Goal: Navigation & Orientation: Find specific page/section

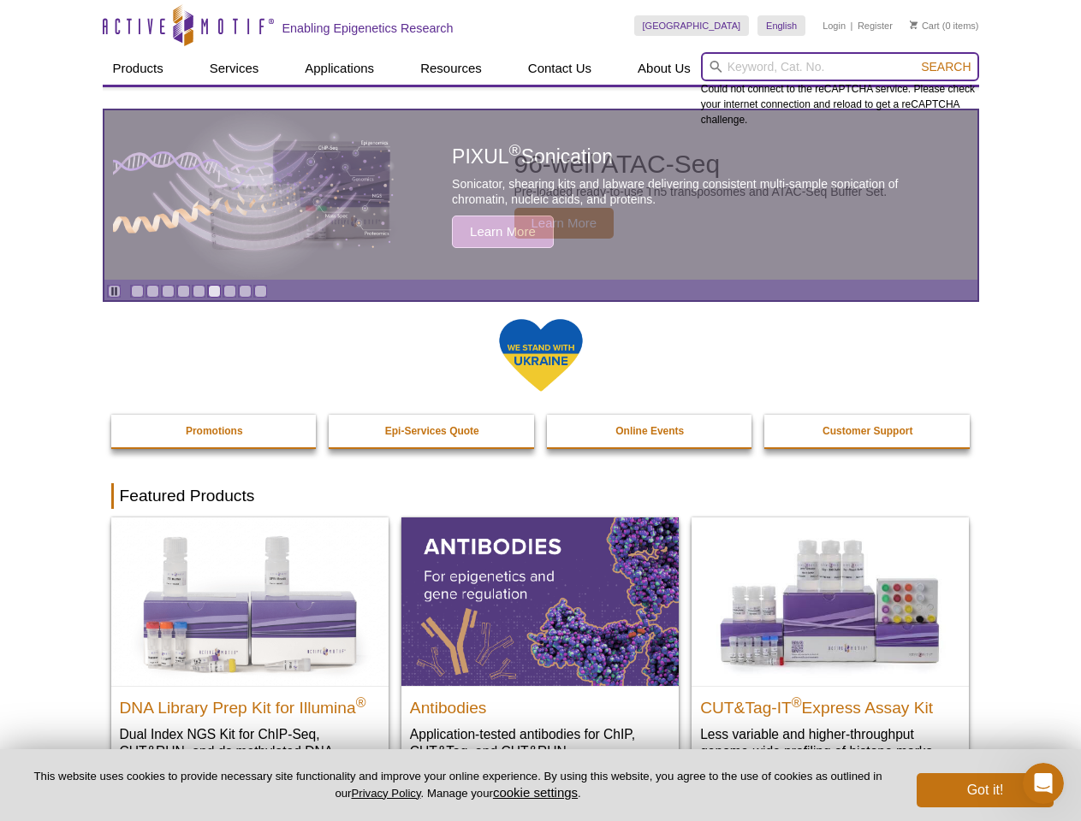
click at [839, 67] on input "search" at bounding box center [840, 66] width 278 height 29
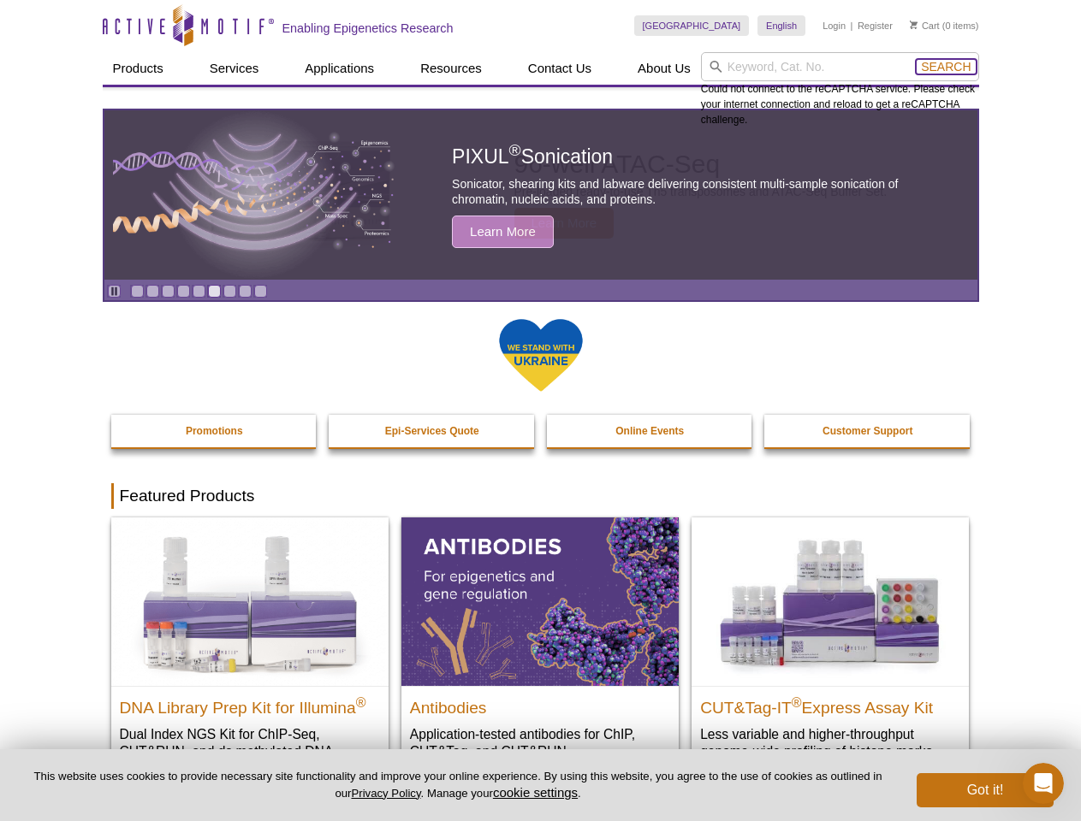
click at [945, 67] on span "Search" at bounding box center [946, 67] width 50 height 14
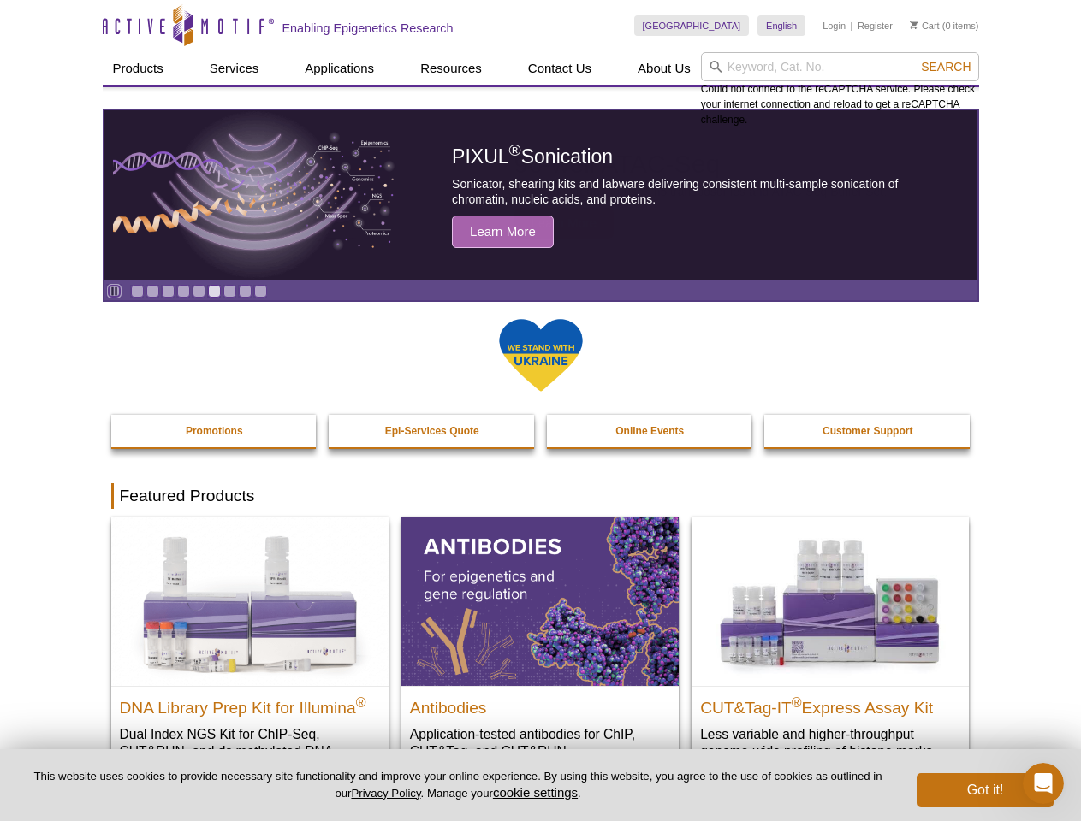
click at [114, 291] on icon "Pause" at bounding box center [114, 291] width 11 height 11
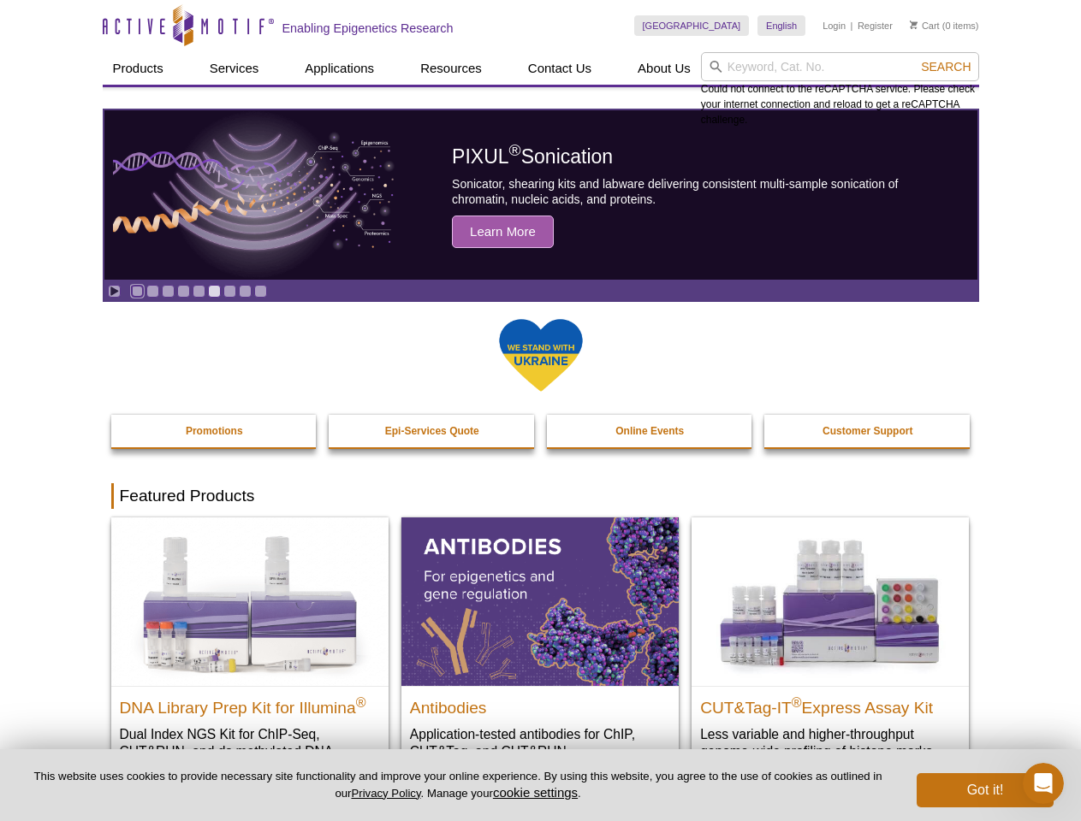
click at [137, 291] on link "Go to slide 1" at bounding box center [137, 291] width 13 height 13
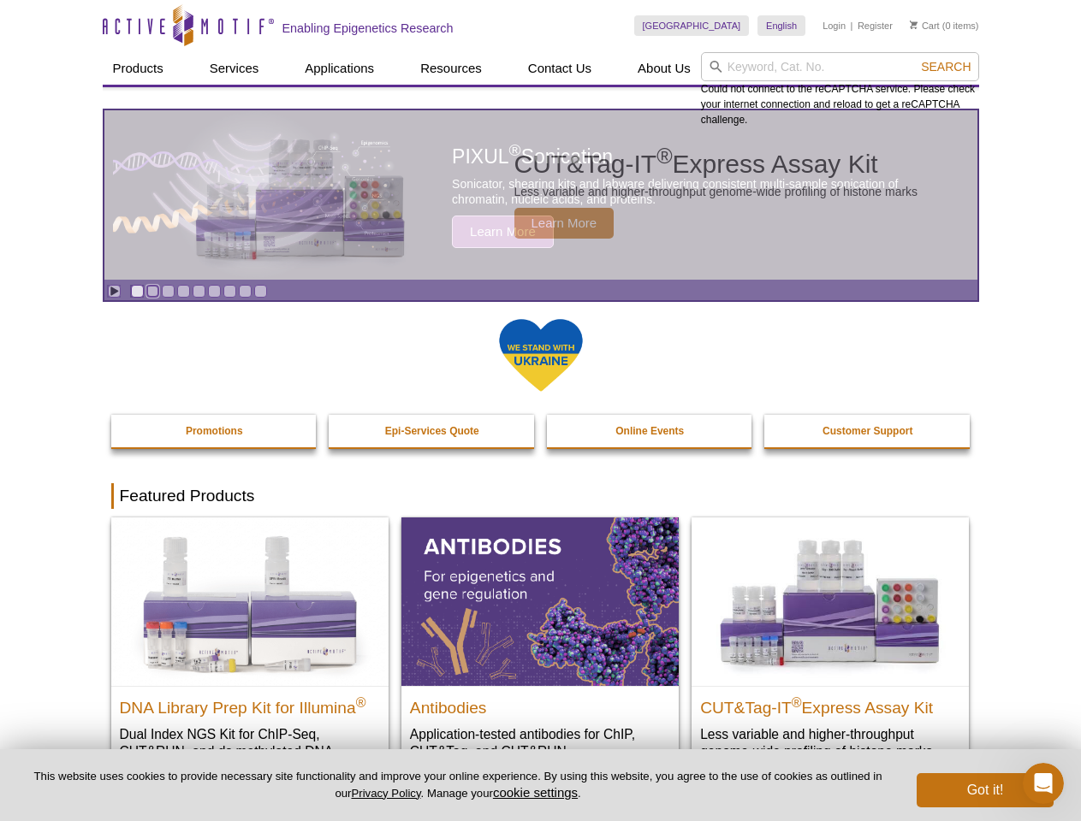
click at [152, 291] on link "Go to slide 2" at bounding box center [152, 291] width 13 height 13
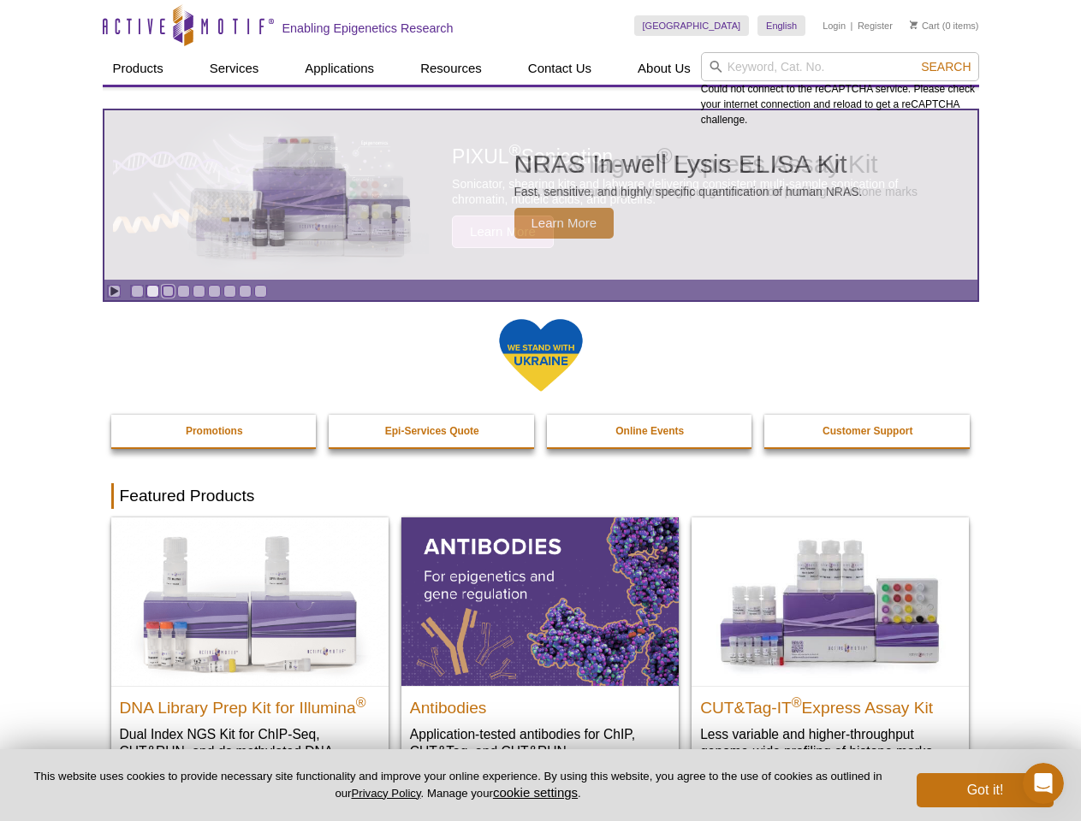
click at [168, 291] on link "Go to slide 3" at bounding box center [168, 291] width 13 height 13
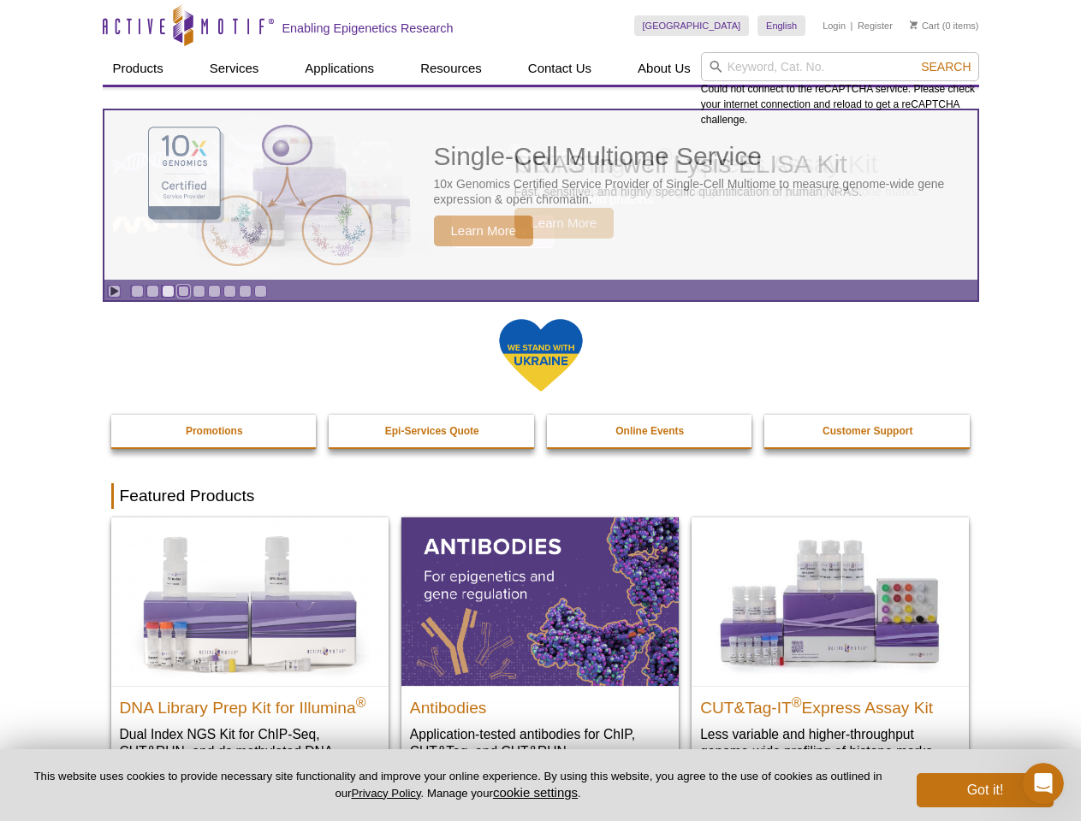
click at [183, 291] on link "Go to slide 4" at bounding box center [183, 291] width 13 height 13
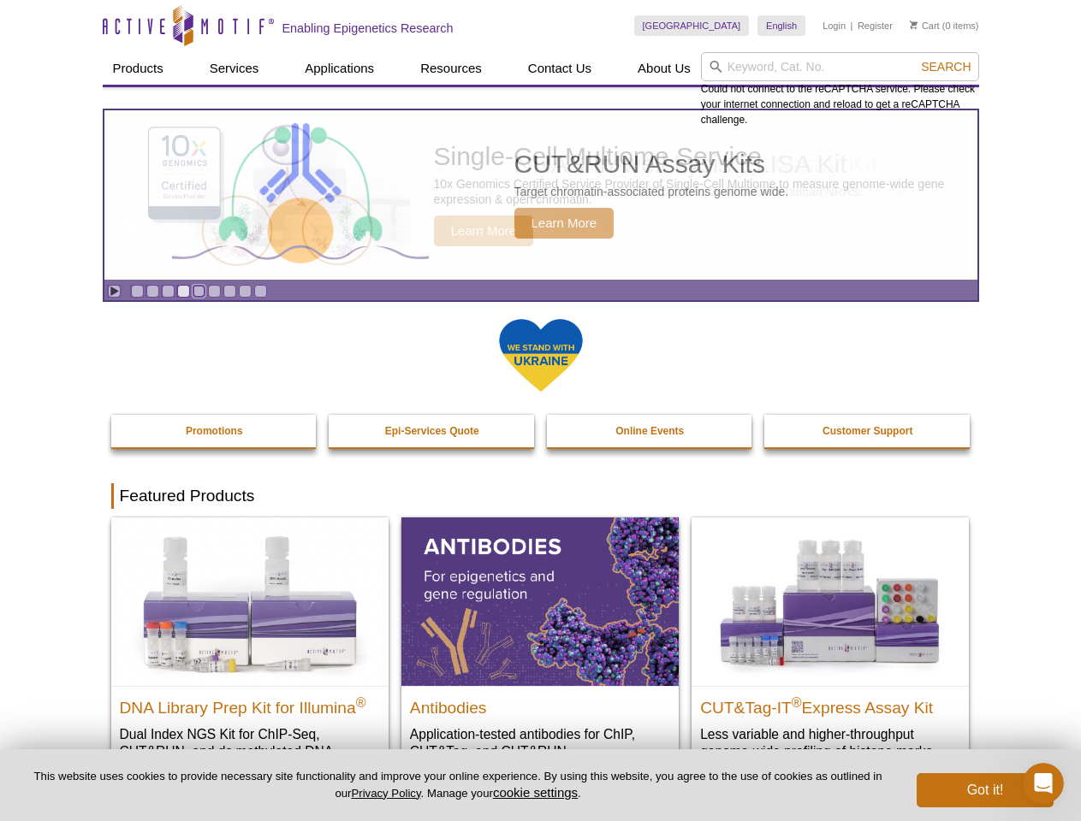
click at [199, 291] on link "Go to slide 5" at bounding box center [199, 291] width 13 height 13
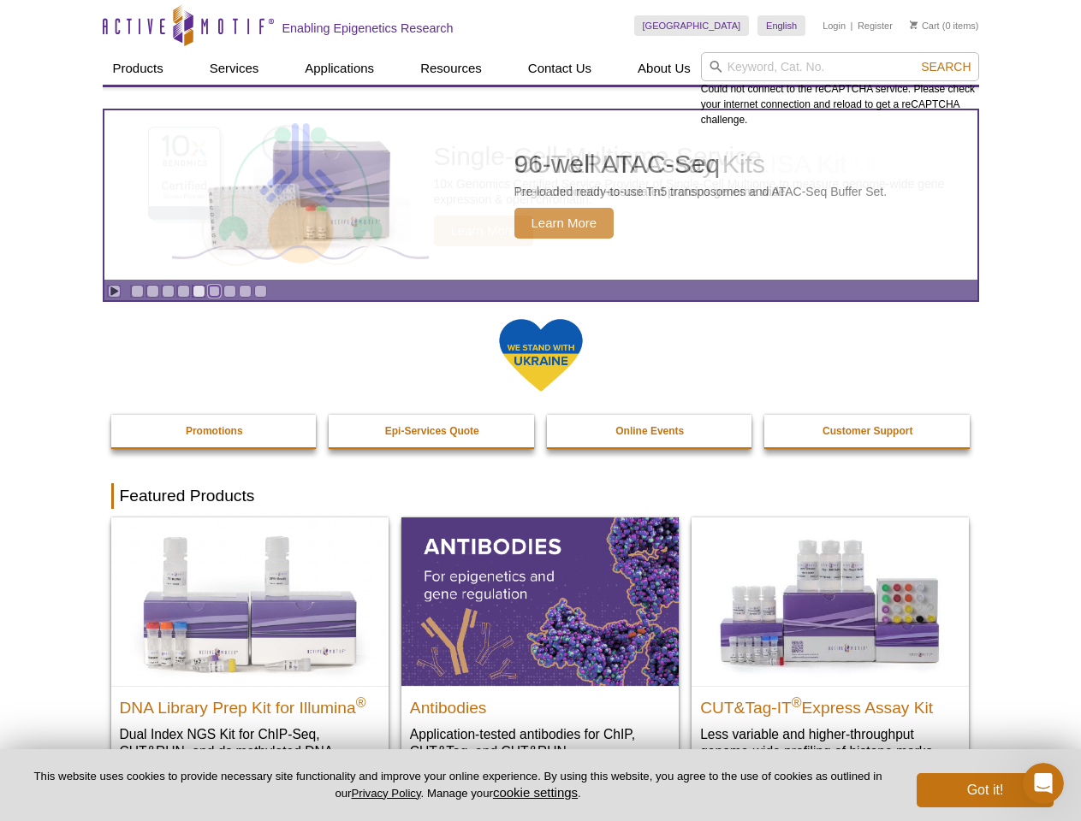
click at [214, 291] on link "Go to slide 6" at bounding box center [214, 291] width 13 height 13
